Goal: Complete application form

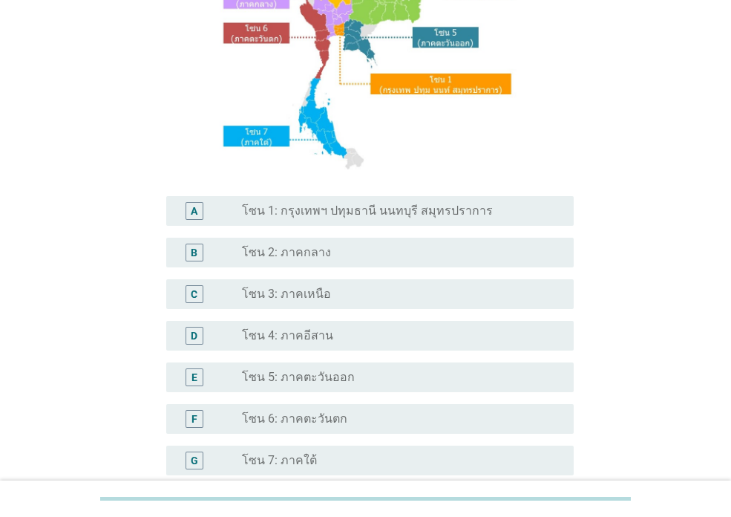
scroll to position [223, 0]
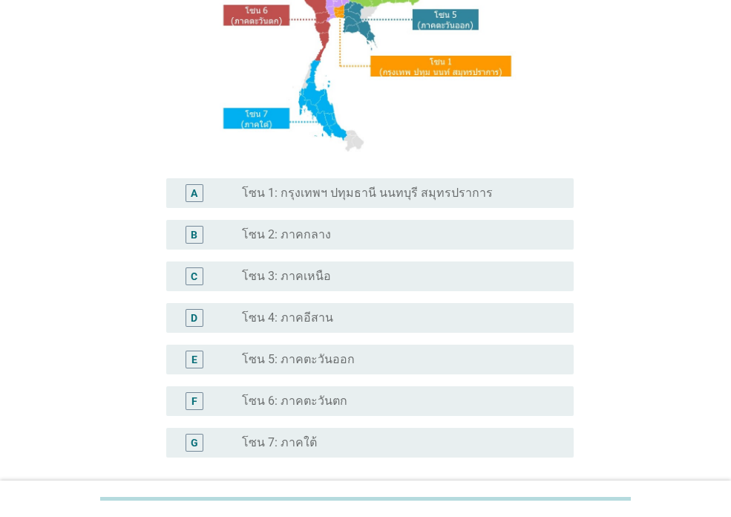
click at [304, 276] on label "โซน 3: ภาคเหนือ" at bounding box center [286, 276] width 89 height 15
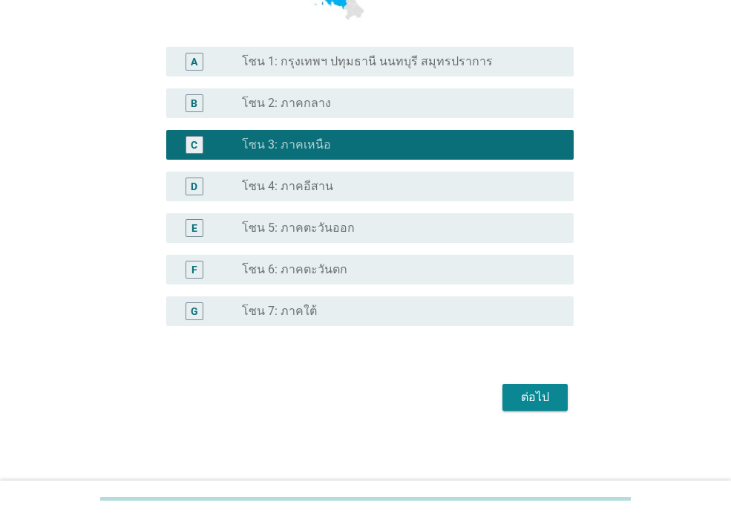
scroll to position [355, 0]
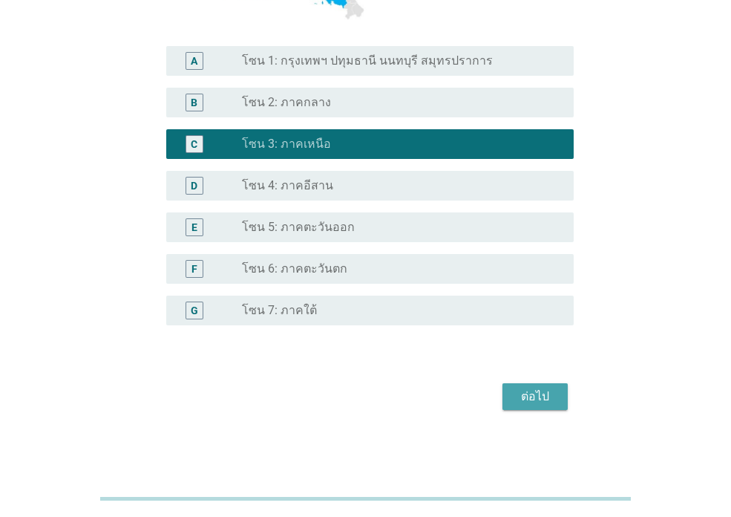
click at [510, 398] on button "ต่อไป" at bounding box center [535, 396] width 65 height 27
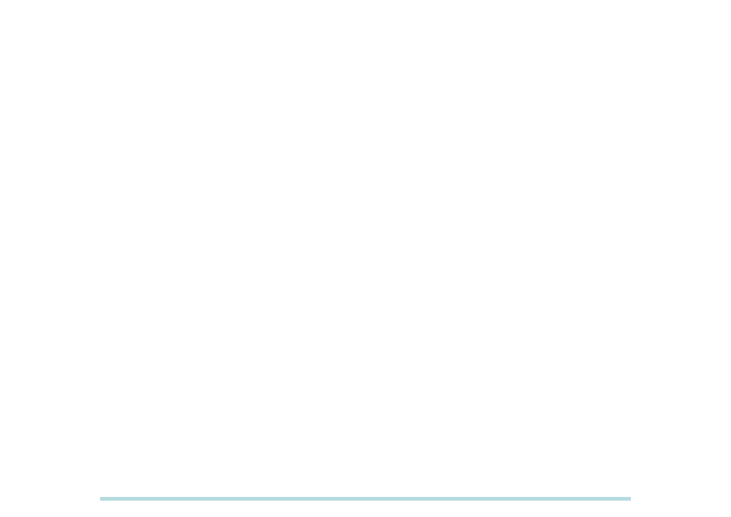
scroll to position [0, 0]
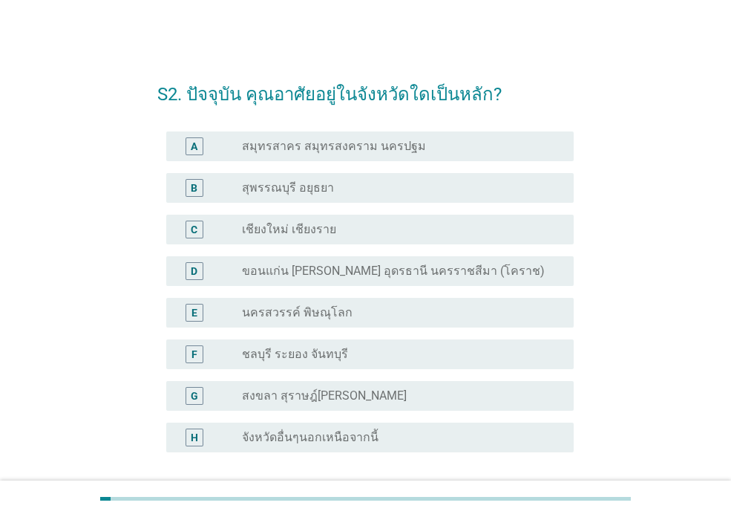
click at [281, 229] on label "เชียงใหม่ เชียงราย" at bounding box center [289, 229] width 94 height 15
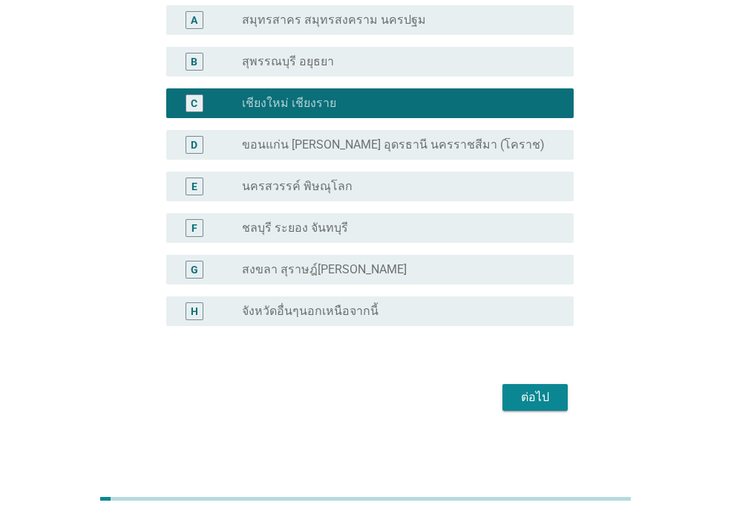
click at [527, 398] on div "ต่อไป" at bounding box center [536, 397] width 42 height 18
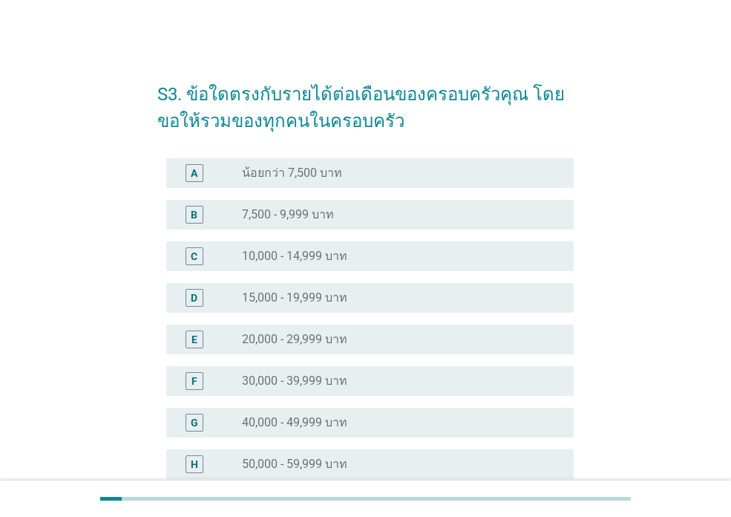
click at [270, 294] on label "15,000 - 19,999 บาท" at bounding box center [294, 297] width 105 height 15
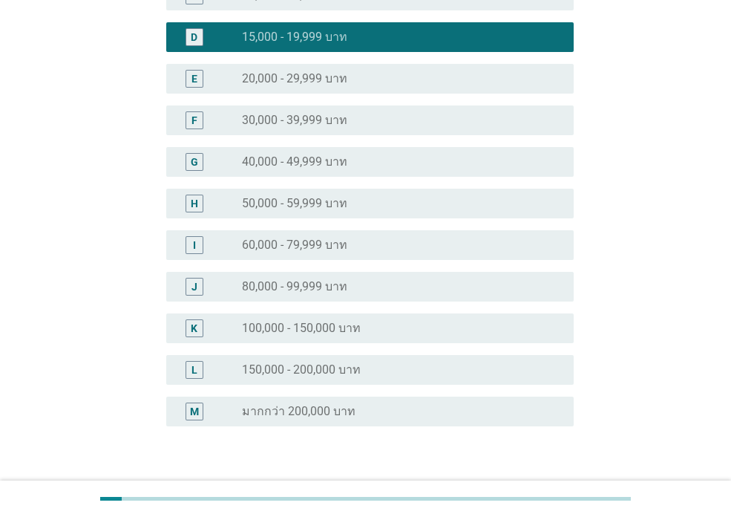
scroll to position [361, 0]
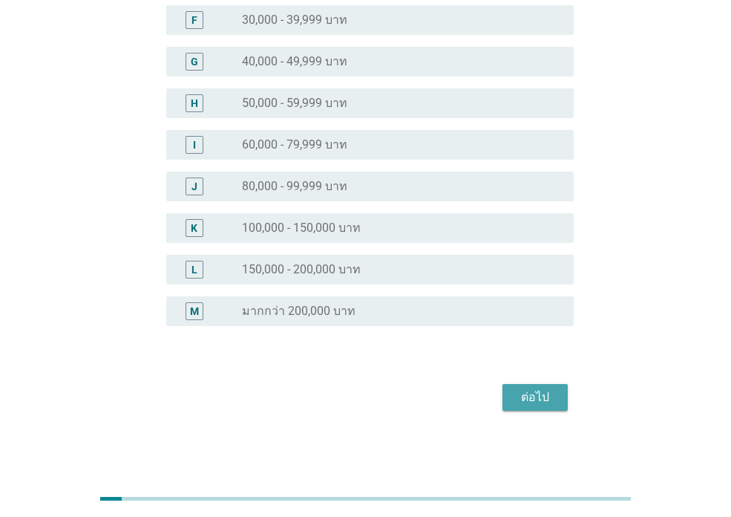
click at [523, 402] on div "ต่อไป" at bounding box center [536, 397] width 42 height 18
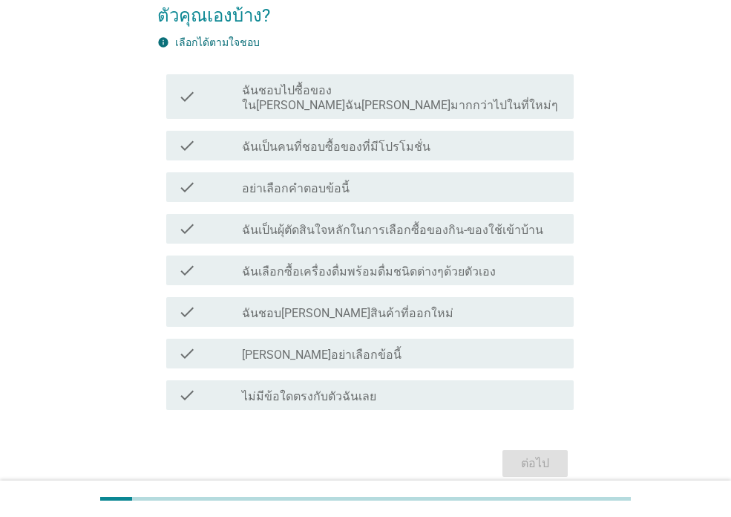
scroll to position [149, 0]
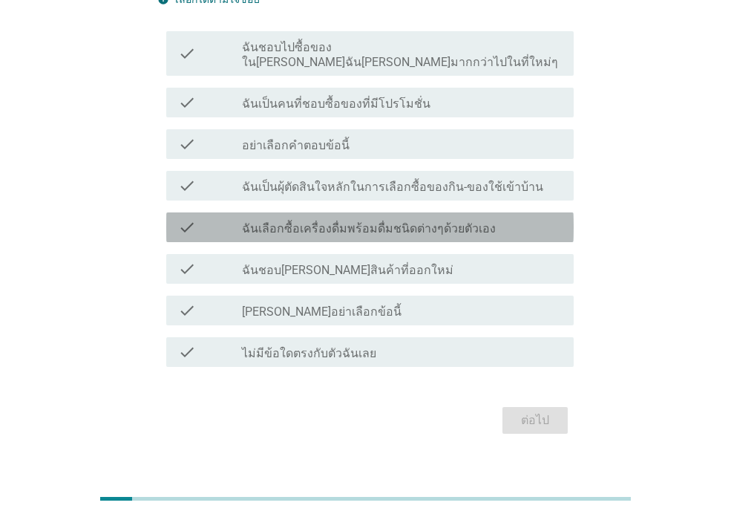
click at [347, 222] on div "check check_box_outline_blank ฉันเลือกซื้อเครื่องดื่มพร้อมดื่มชนิดต่างๆด้วยตัวเ…" at bounding box center [370, 227] width 408 height 30
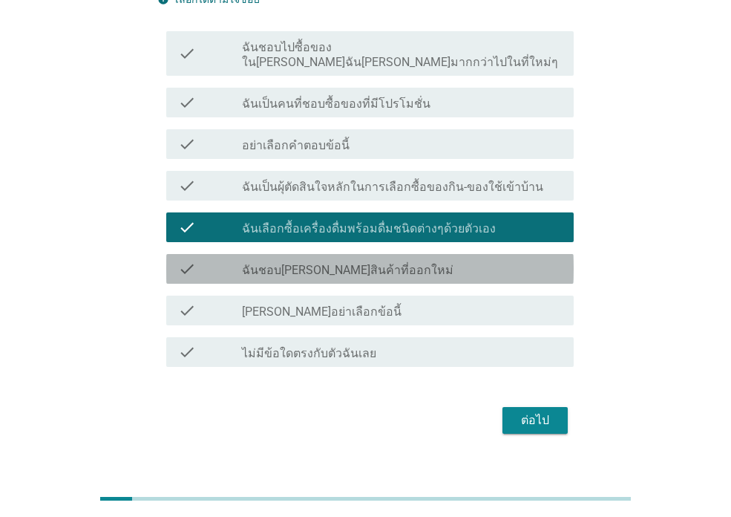
click at [330, 263] on label "ฉันชอบ[PERSON_NAME]สินค้าที่ออกใหม่" at bounding box center [348, 270] width 212 height 15
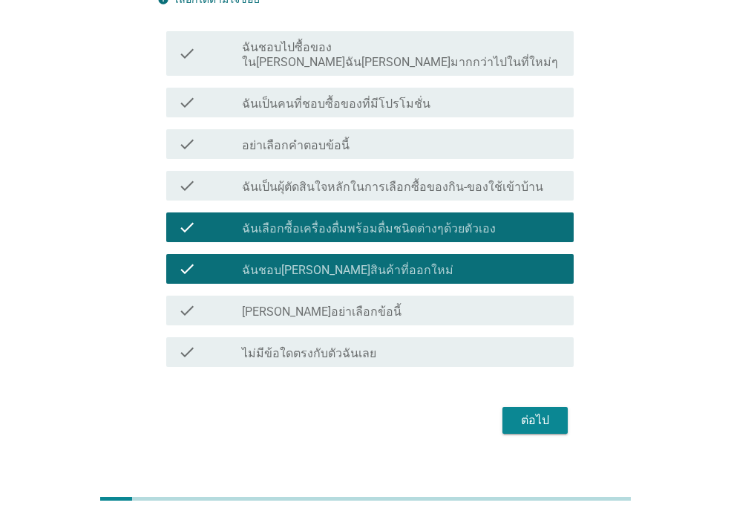
click at [362, 97] on label "ฉันเป็นคนที่ชอบซื้อของที่มีโปรโมชั่น" at bounding box center [336, 104] width 189 height 15
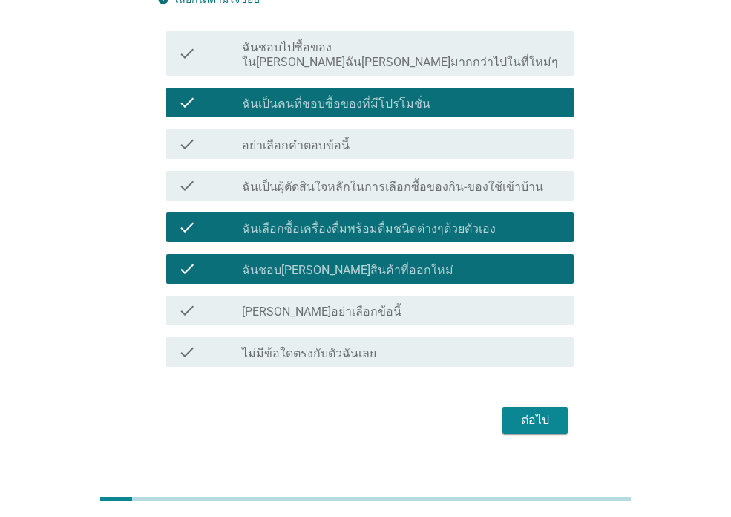
click at [546, 411] on div "ต่อไป" at bounding box center [536, 420] width 42 height 18
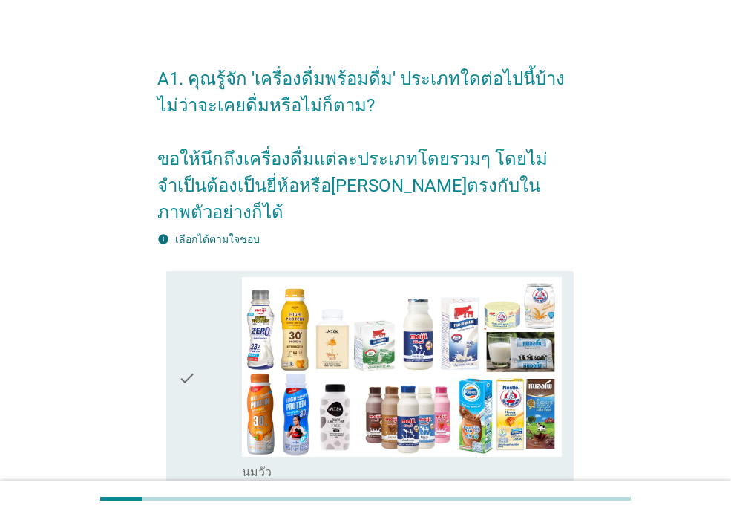
scroll to position [297, 0]
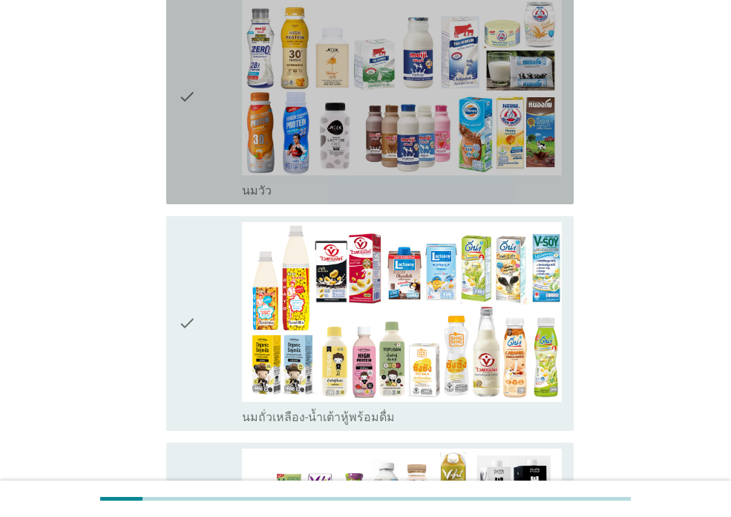
click at [207, 125] on div "check" at bounding box center [210, 97] width 64 height 203
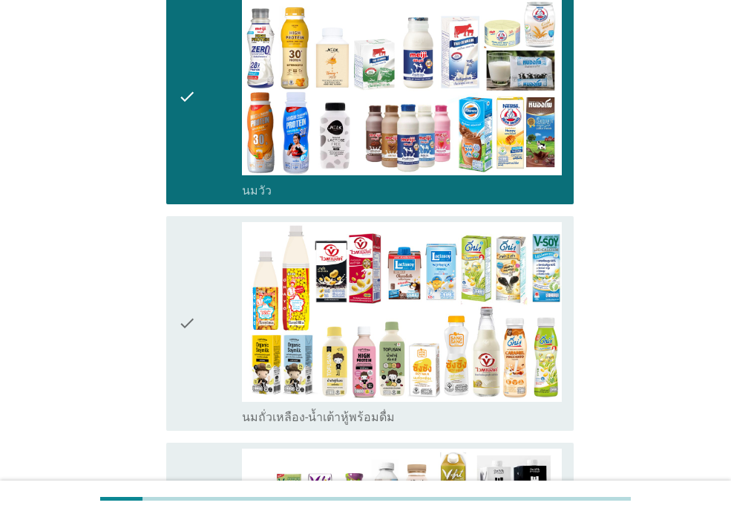
click at [200, 301] on div "check" at bounding box center [210, 323] width 64 height 203
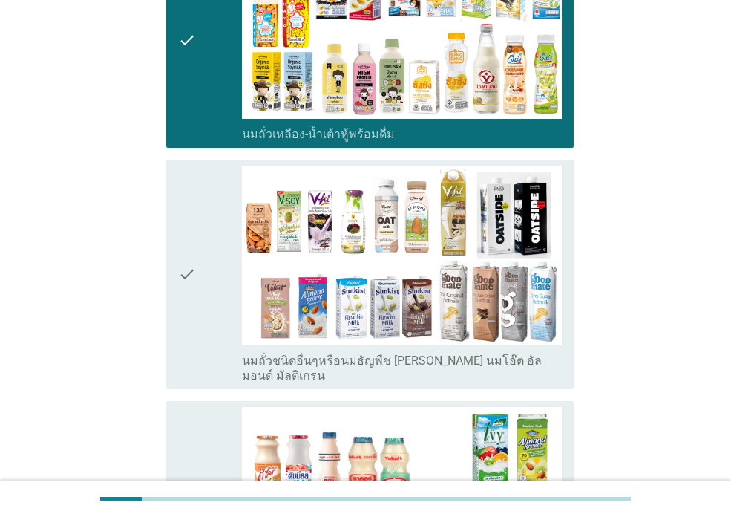
scroll to position [668, 0]
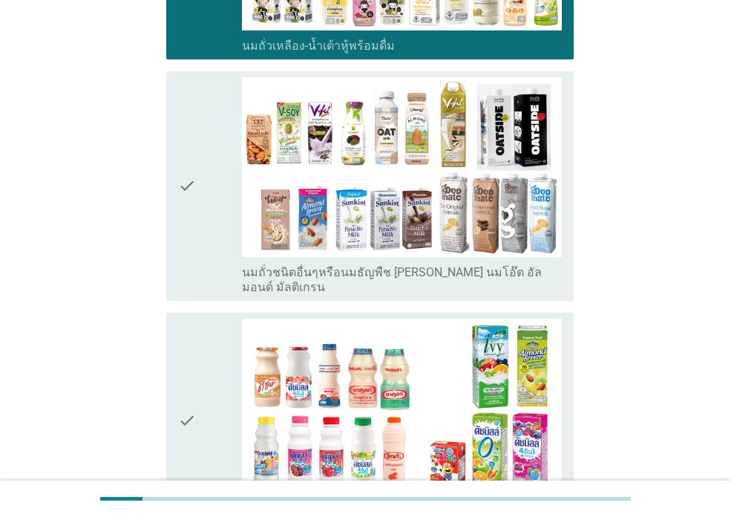
click at [209, 355] on div "check" at bounding box center [210, 420] width 64 height 203
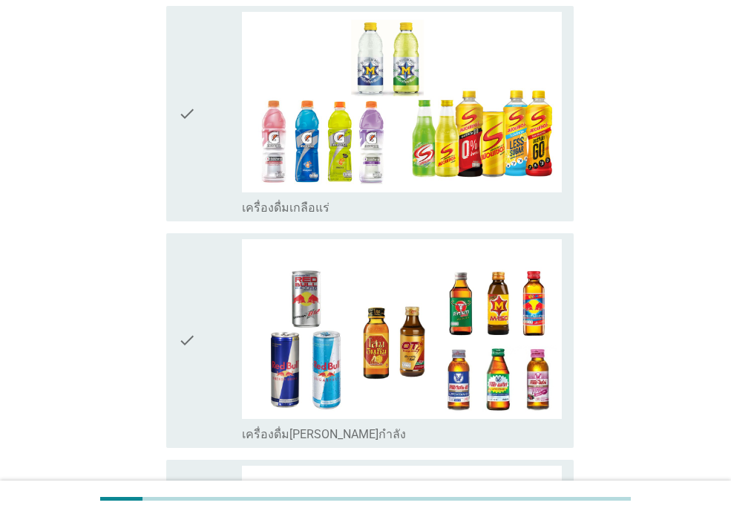
scroll to position [3044, 0]
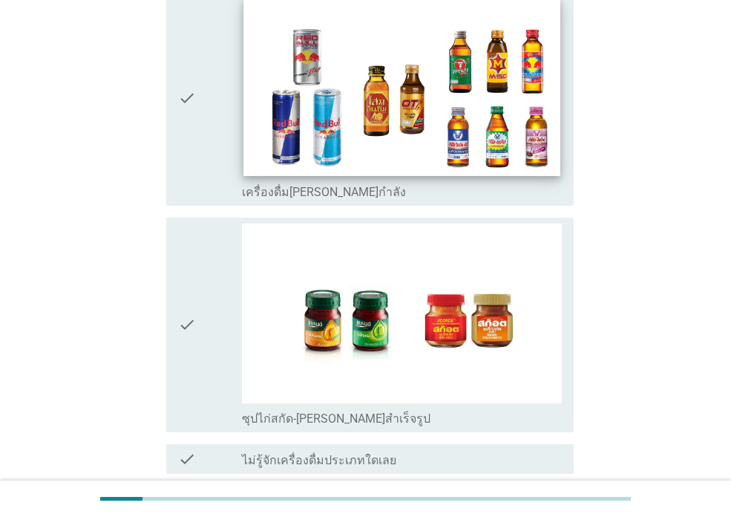
click at [387, 116] on img at bounding box center [402, 87] width 316 height 178
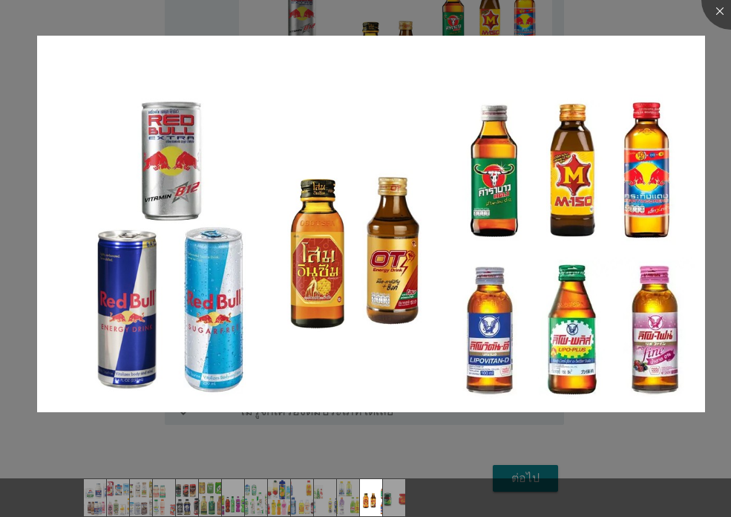
click at [419, 443] on div at bounding box center [365, 258] width 731 height 517
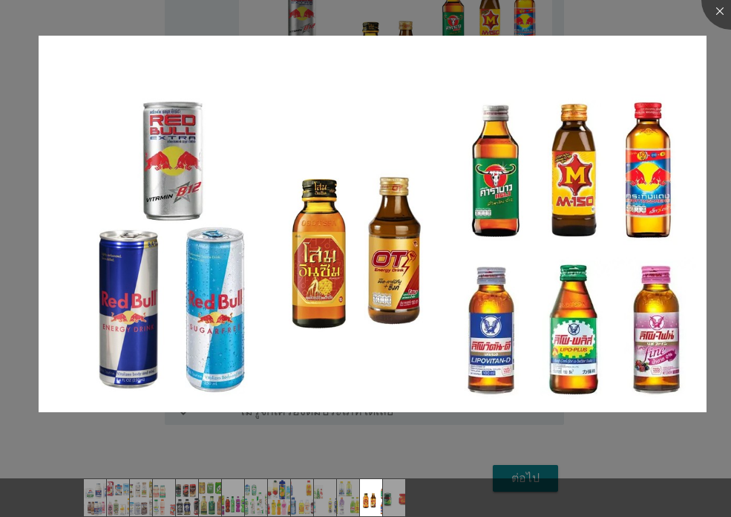
drag, startPoint x: 646, startPoint y: 489, endPoint x: 642, endPoint y: 469, distance: 20.4
click at [646, 487] on div at bounding box center [365, 497] width 731 height 39
click at [715, 7] on div at bounding box center [731, -1] width 59 height 59
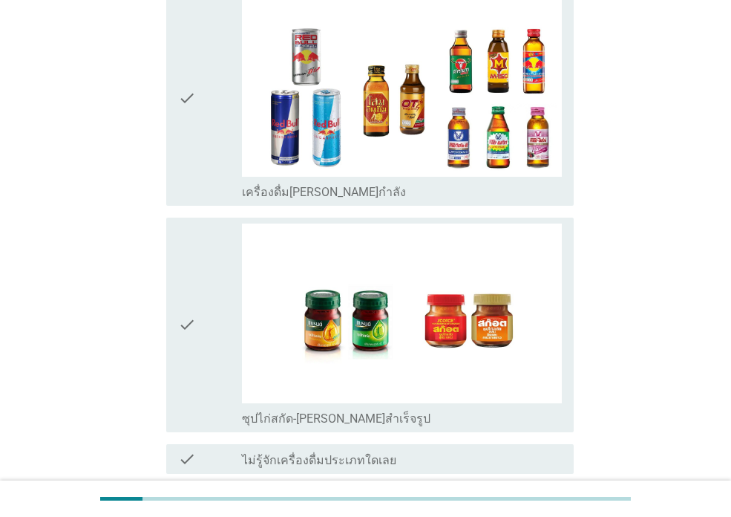
click at [206, 55] on div "check" at bounding box center [210, 98] width 64 height 203
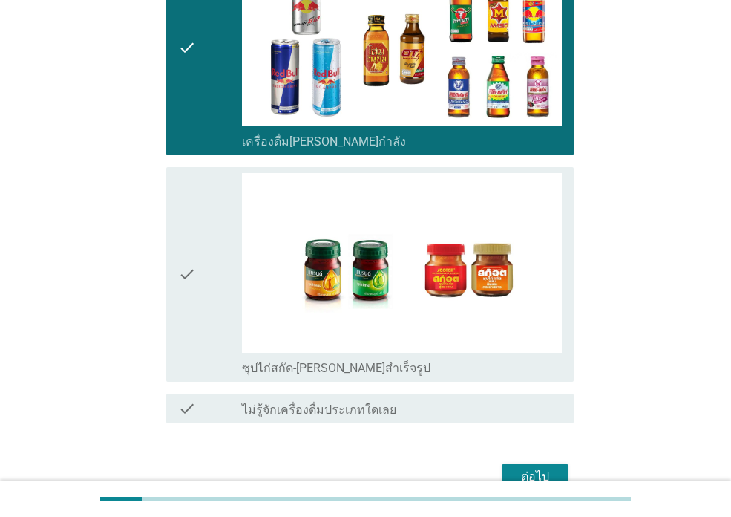
scroll to position [3118, 0]
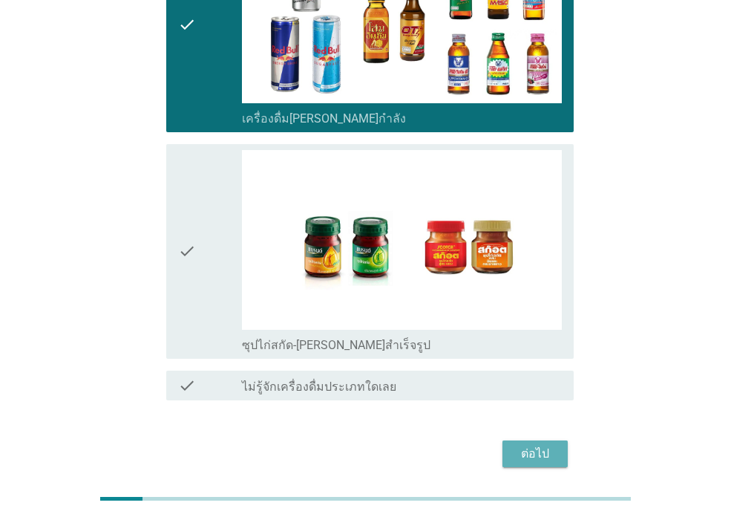
click at [535, 445] on div "ต่อไป" at bounding box center [536, 454] width 42 height 18
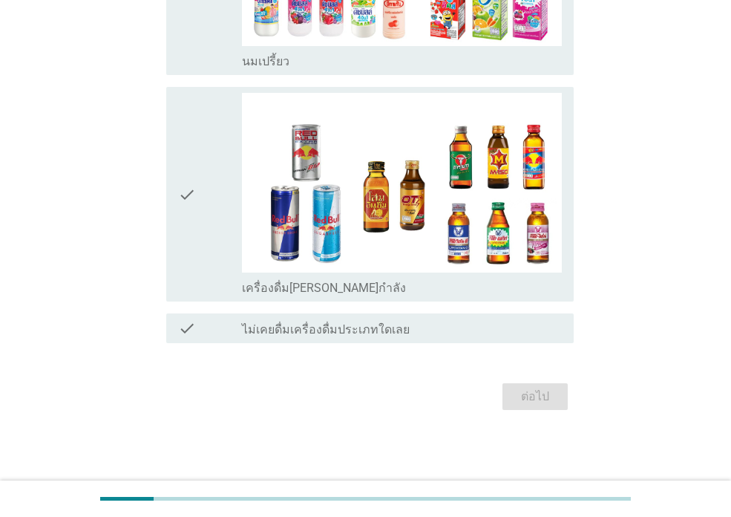
scroll to position [0, 0]
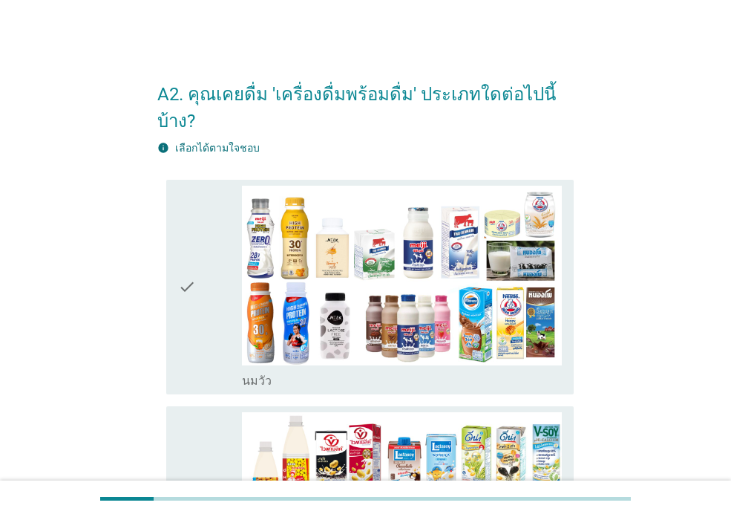
click at [183, 287] on icon "check" at bounding box center [187, 287] width 18 height 203
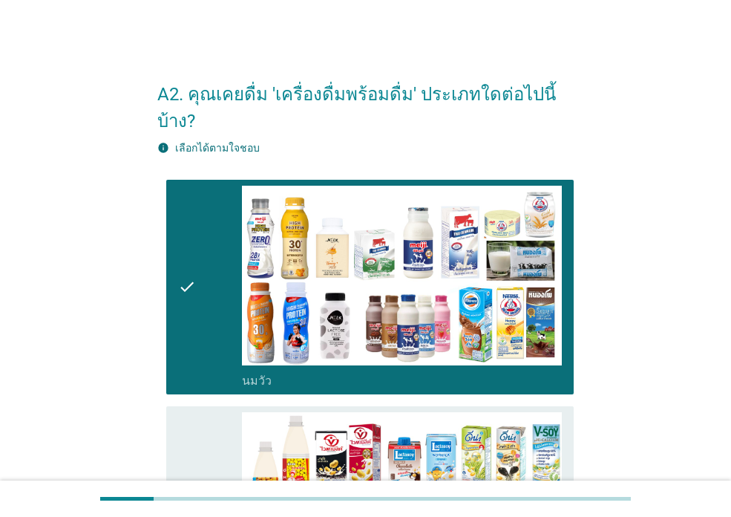
scroll to position [297, 0]
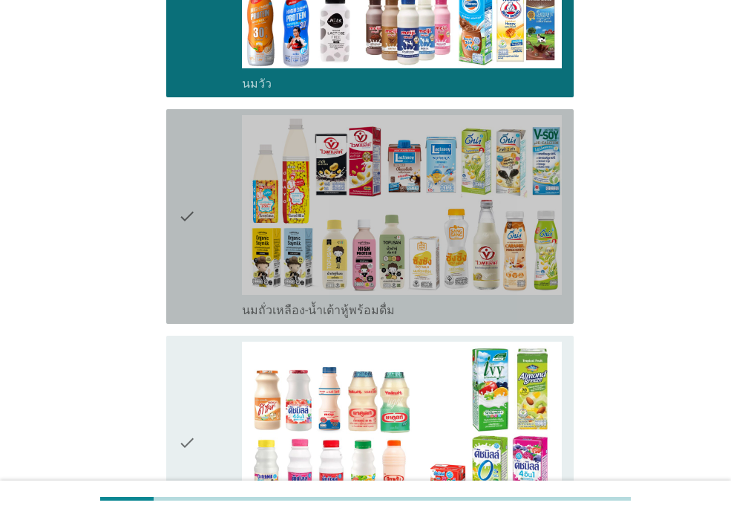
click at [181, 235] on icon "check" at bounding box center [187, 216] width 18 height 203
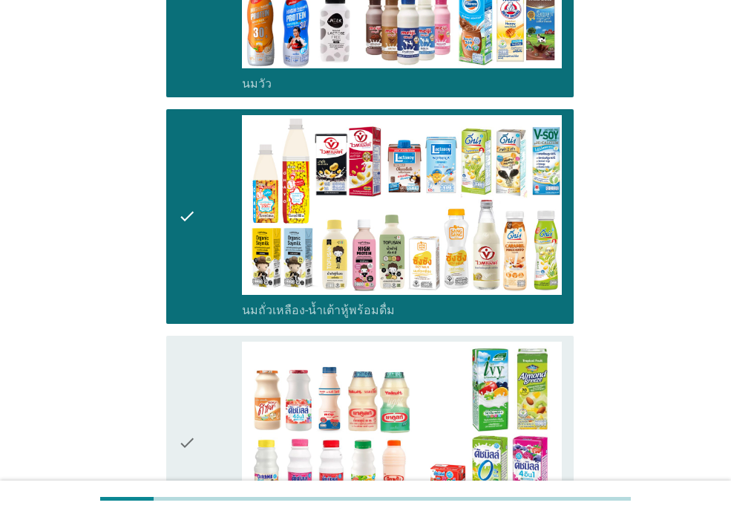
click at [206, 352] on div "check" at bounding box center [210, 443] width 64 height 203
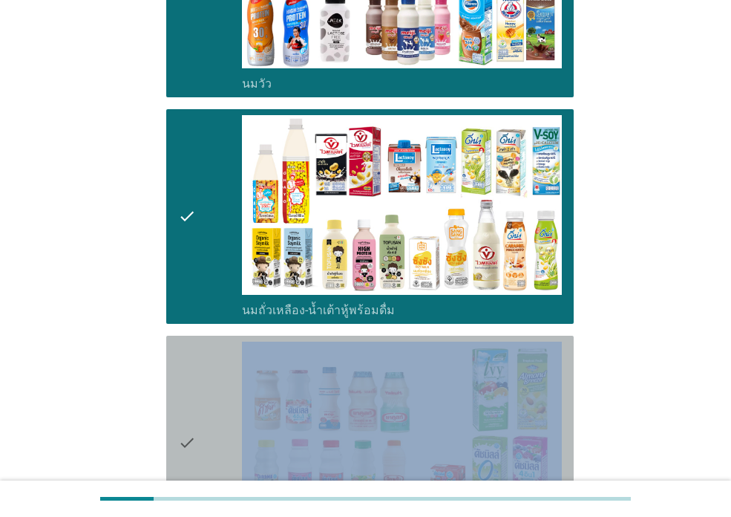
click at [200, 342] on div "check" at bounding box center [210, 443] width 64 height 203
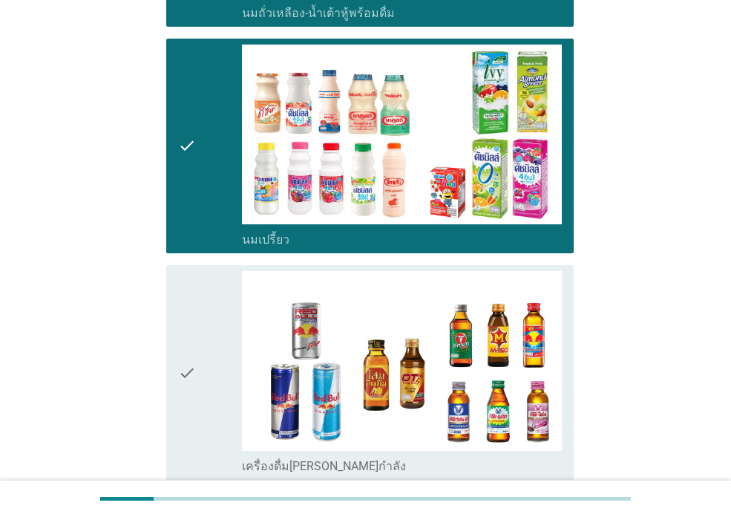
click at [203, 330] on div "check" at bounding box center [210, 372] width 64 height 203
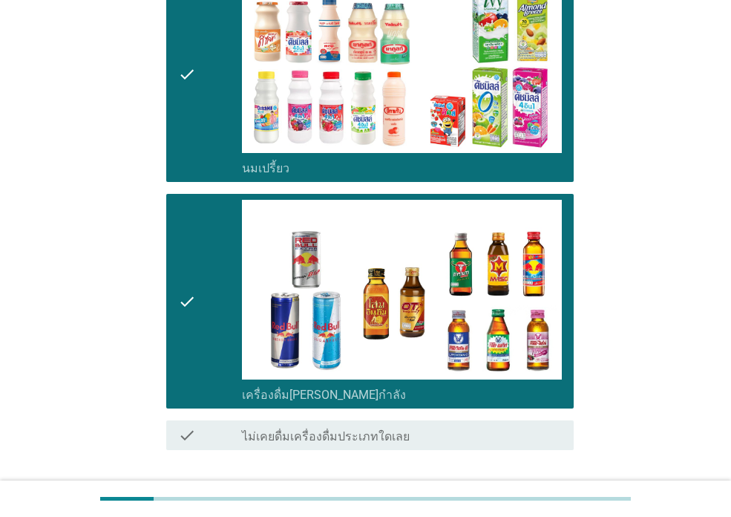
scroll to position [746, 0]
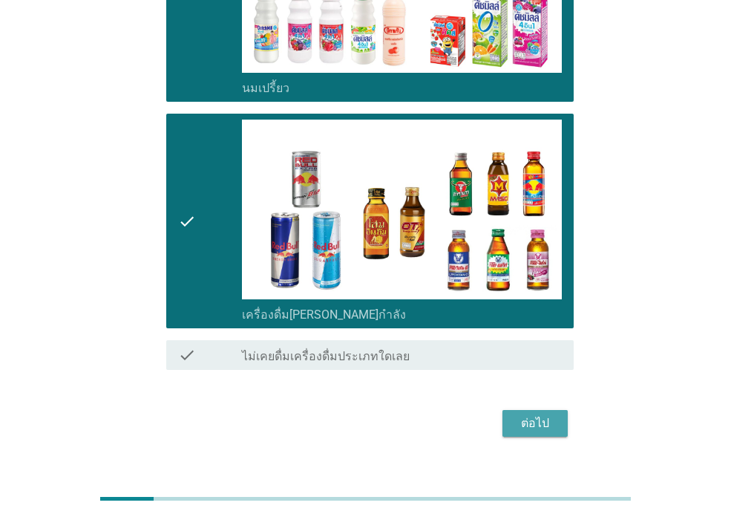
click at [553, 414] on div "ต่อไป" at bounding box center [536, 423] width 42 height 18
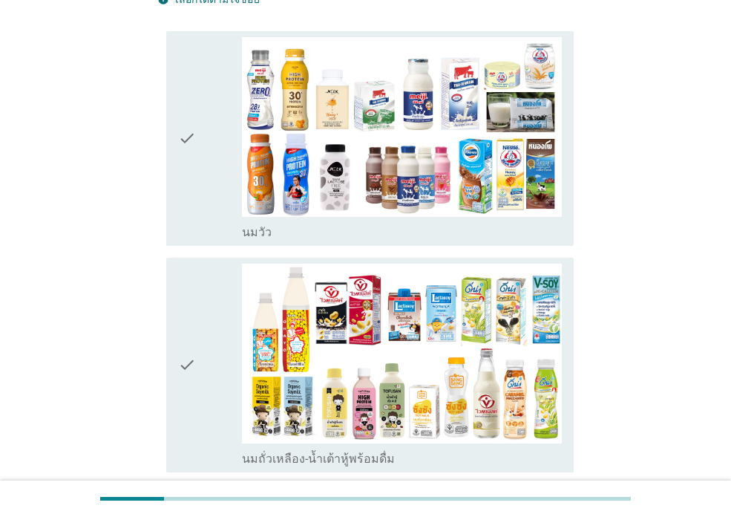
click at [177, 169] on div "check check_box_outline_blank [PERSON_NAME]" at bounding box center [370, 138] width 408 height 215
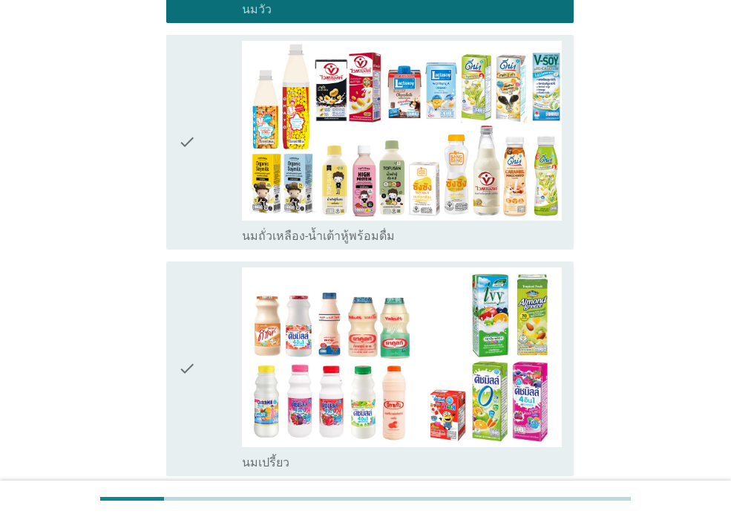
click at [177, 218] on div "check check_box_outline_blank นมถั่วเหลือง-น้ำเต้าหู้พร้อมดื่ม" at bounding box center [370, 142] width 408 height 215
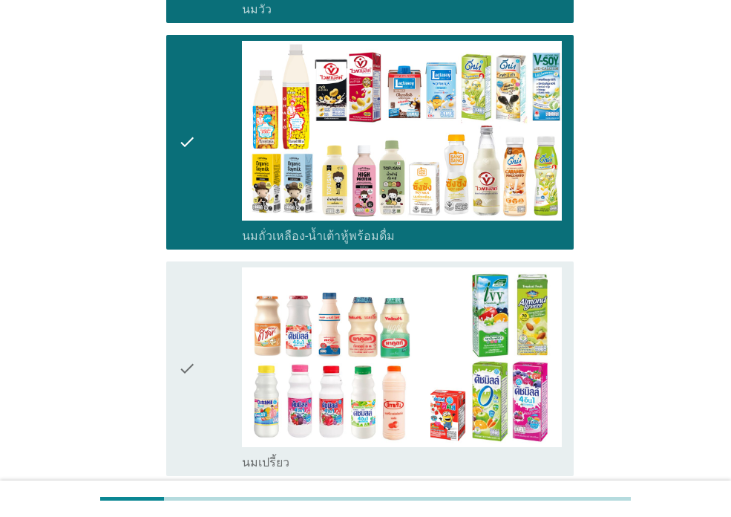
click at [217, 353] on div "check" at bounding box center [210, 368] width 64 height 203
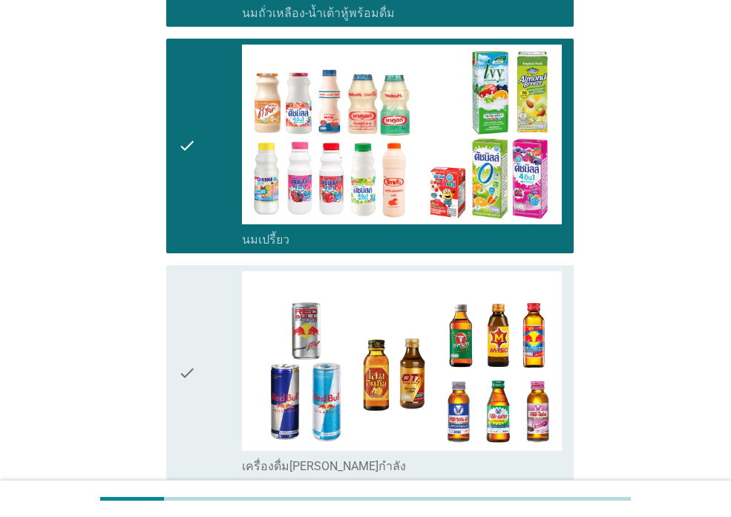
click at [216, 347] on div "check" at bounding box center [210, 372] width 64 height 203
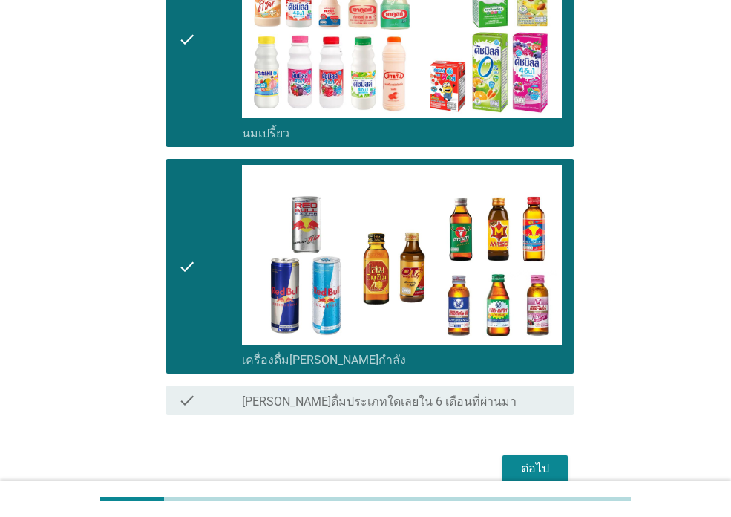
scroll to position [772, 0]
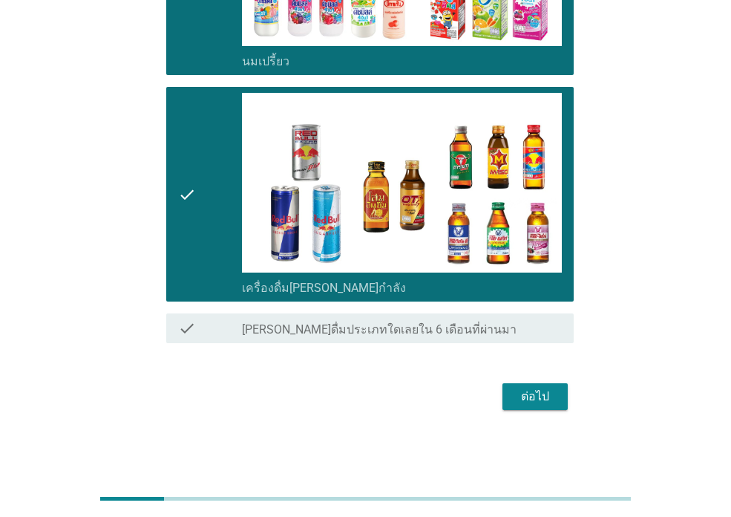
click at [541, 405] on div "ต่อไป" at bounding box center [536, 397] width 42 height 18
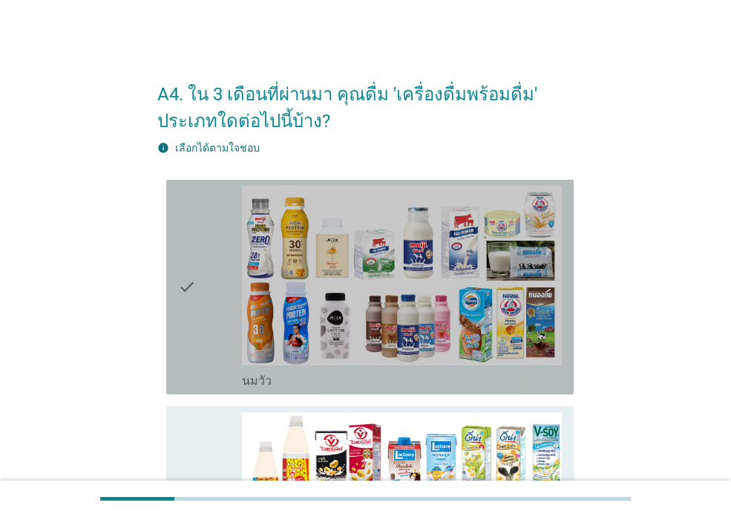
click at [185, 288] on icon "check" at bounding box center [187, 287] width 18 height 203
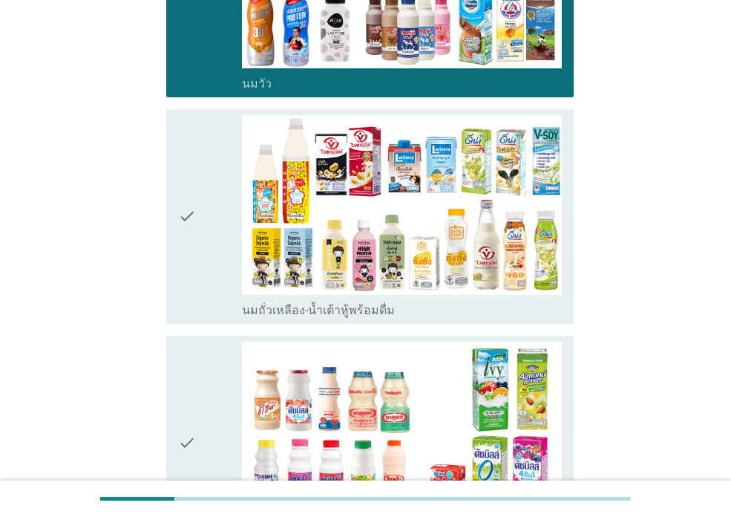
click at [183, 259] on icon "check" at bounding box center [187, 216] width 18 height 203
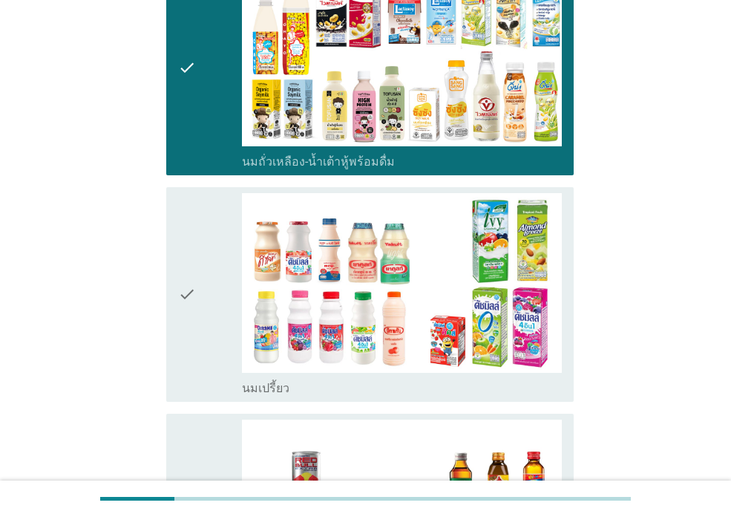
click at [189, 269] on icon "check" at bounding box center [187, 294] width 18 height 203
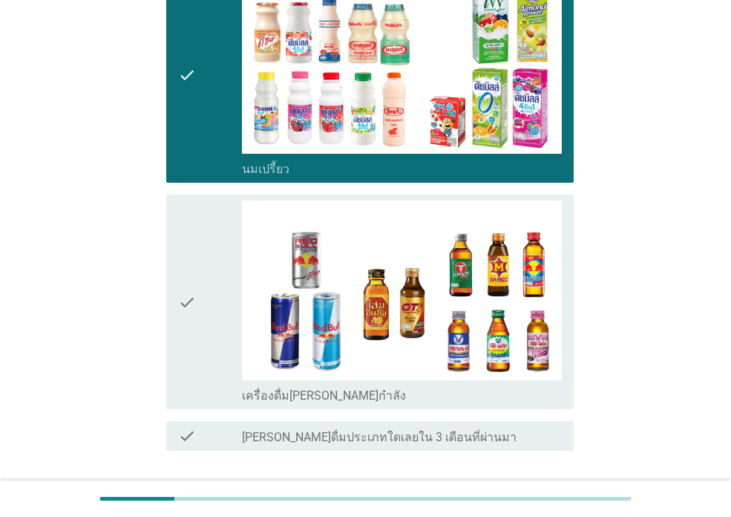
scroll to position [743, 0]
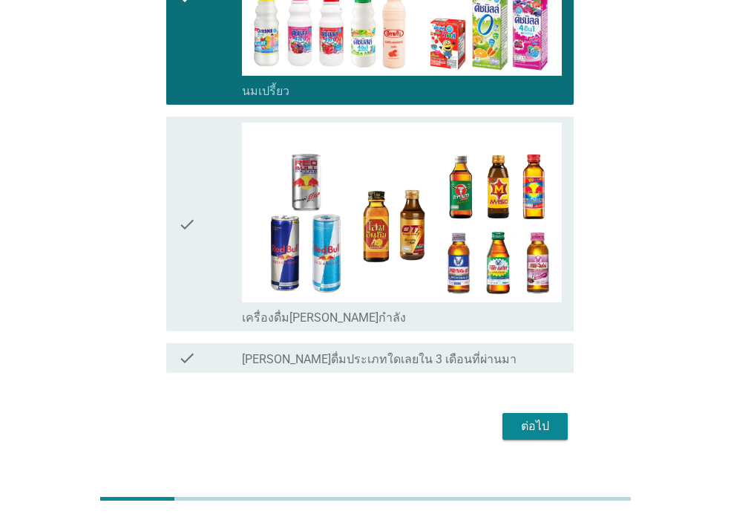
click at [196, 244] on icon "check" at bounding box center [187, 224] width 18 height 203
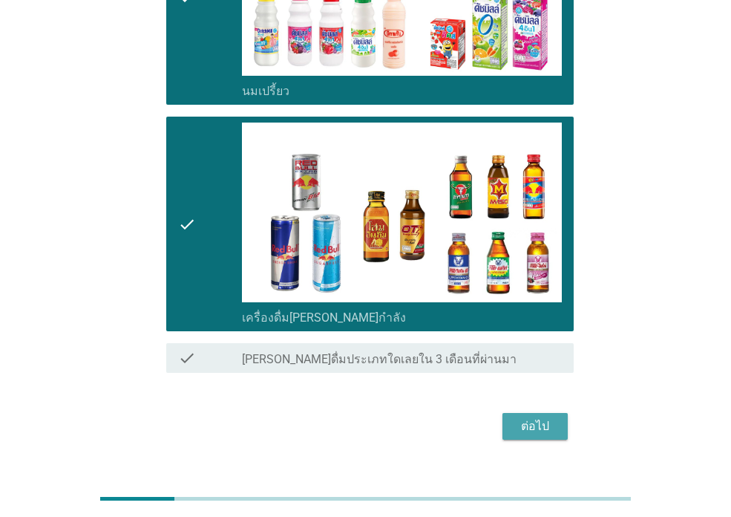
click at [537, 434] on div "ต่อไป" at bounding box center [536, 426] width 42 height 18
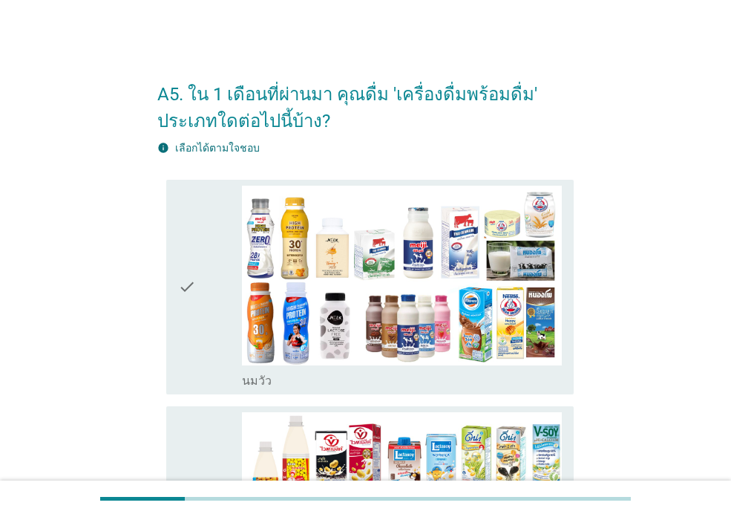
click at [212, 301] on div "check" at bounding box center [210, 287] width 64 height 203
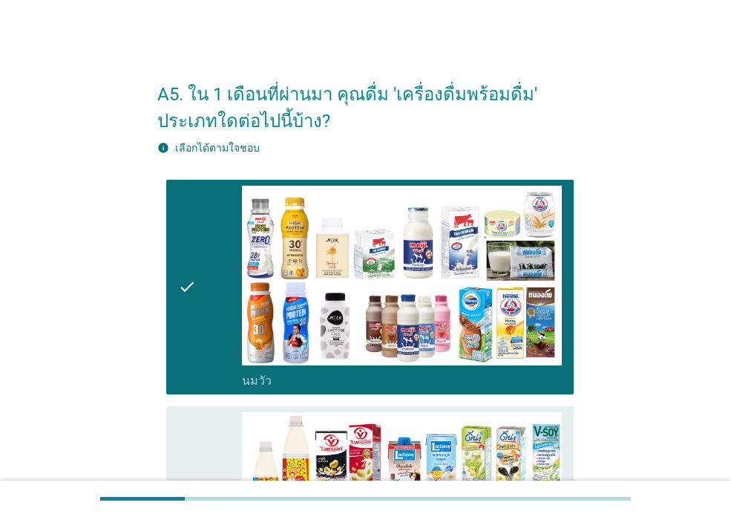
scroll to position [297, 0]
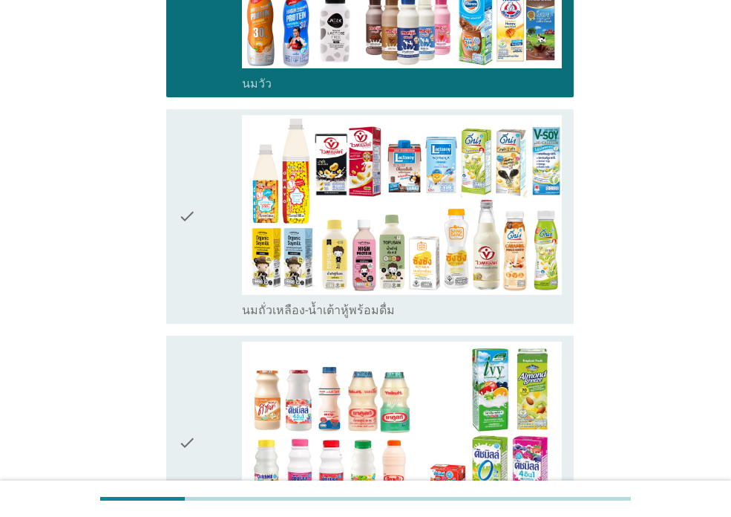
click at [161, 179] on div "check check_box_outline_blank นมถั่วเหลือง-น้ำเต้าหู้พร้อมดื่ม" at bounding box center [365, 216] width 417 height 226
click at [186, 229] on icon "check" at bounding box center [187, 216] width 18 height 203
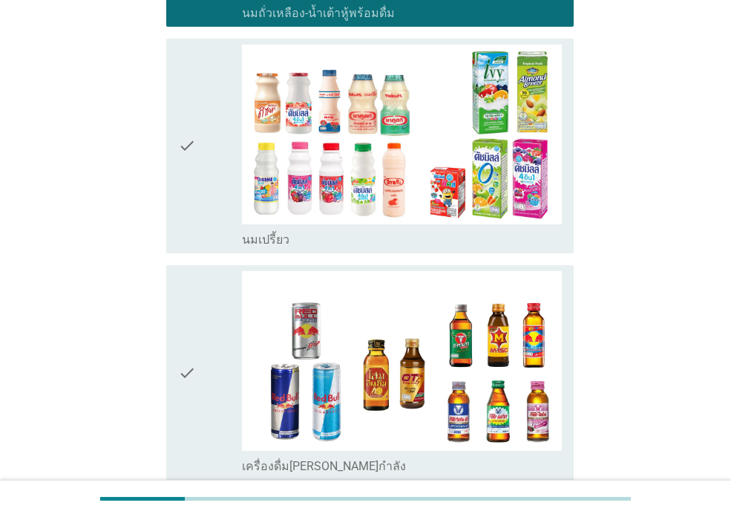
click at [202, 219] on div "check" at bounding box center [210, 146] width 64 height 203
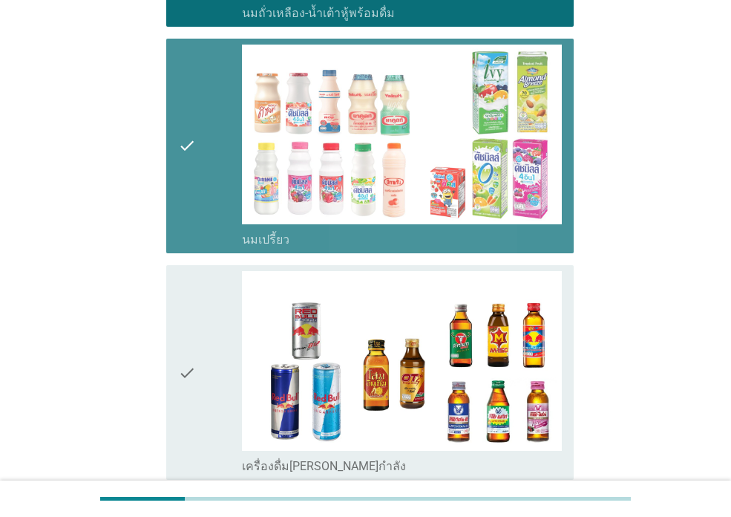
click at [232, 348] on div "check" at bounding box center [210, 372] width 64 height 203
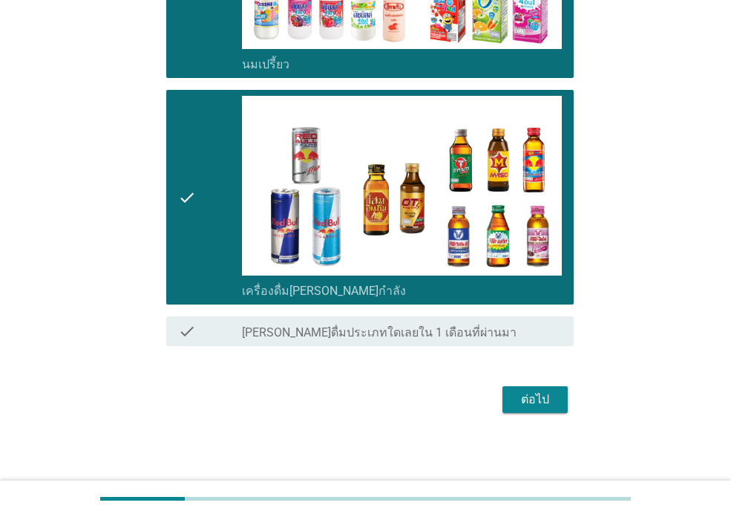
scroll to position [772, 0]
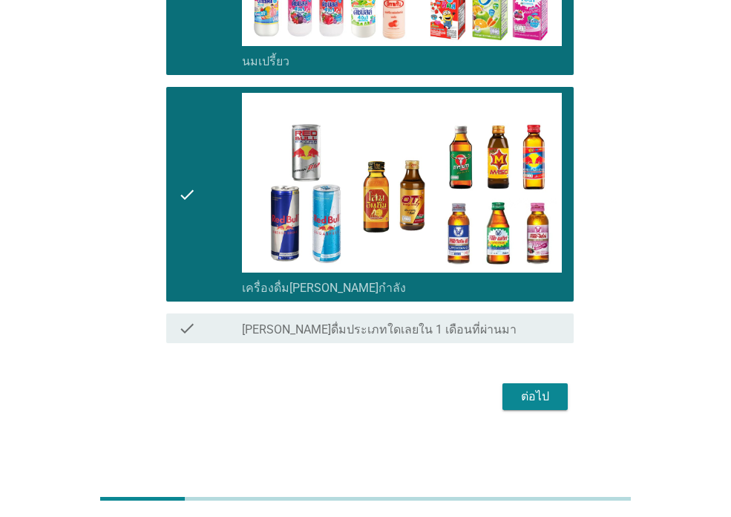
click at [547, 394] on div "ต่อไป" at bounding box center [536, 397] width 42 height 18
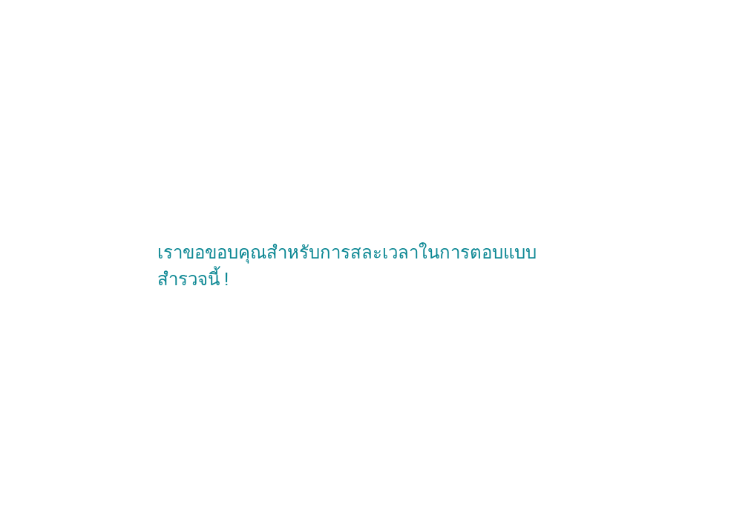
scroll to position [0, 0]
